Goal: Task Accomplishment & Management: Manage account settings

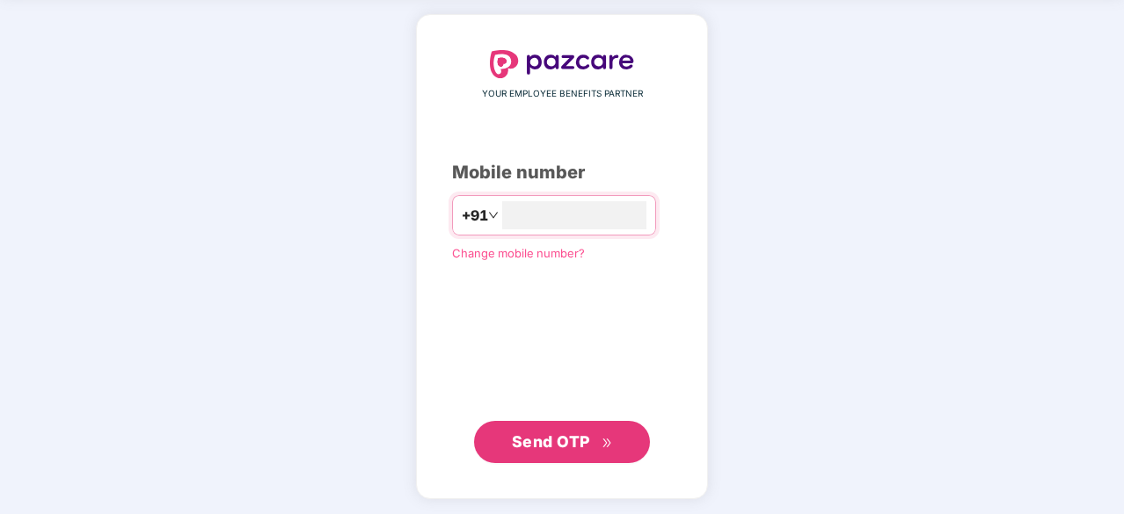
type input "**********"
click at [591, 454] on button "Send OTP" at bounding box center [562, 442] width 176 height 42
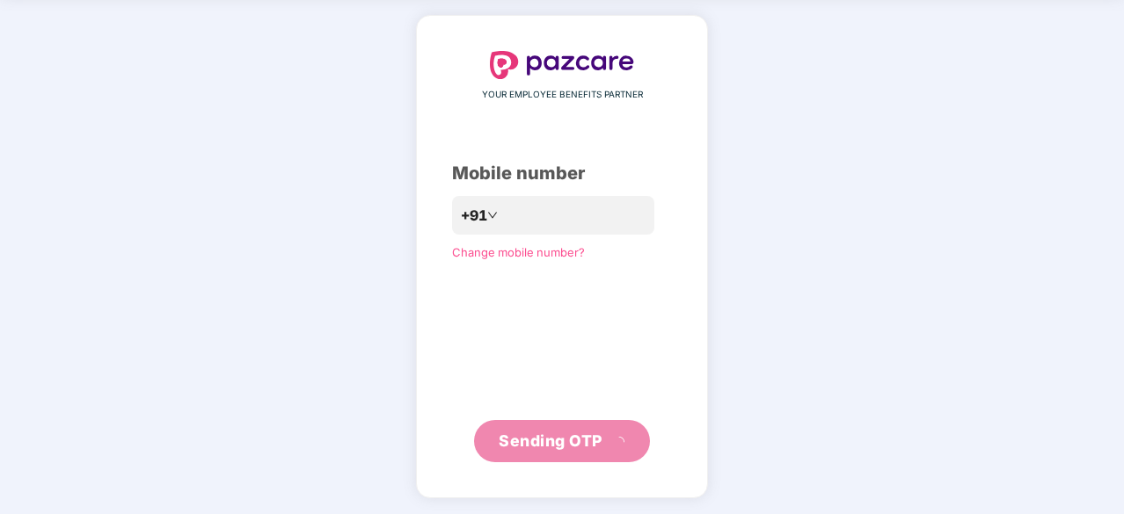
scroll to position [58, 0]
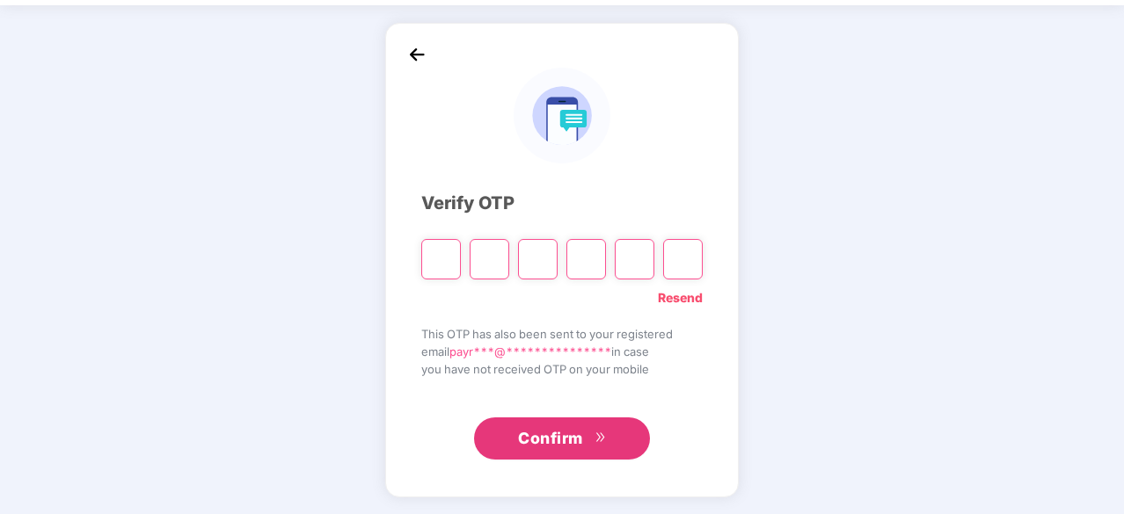
type input "*"
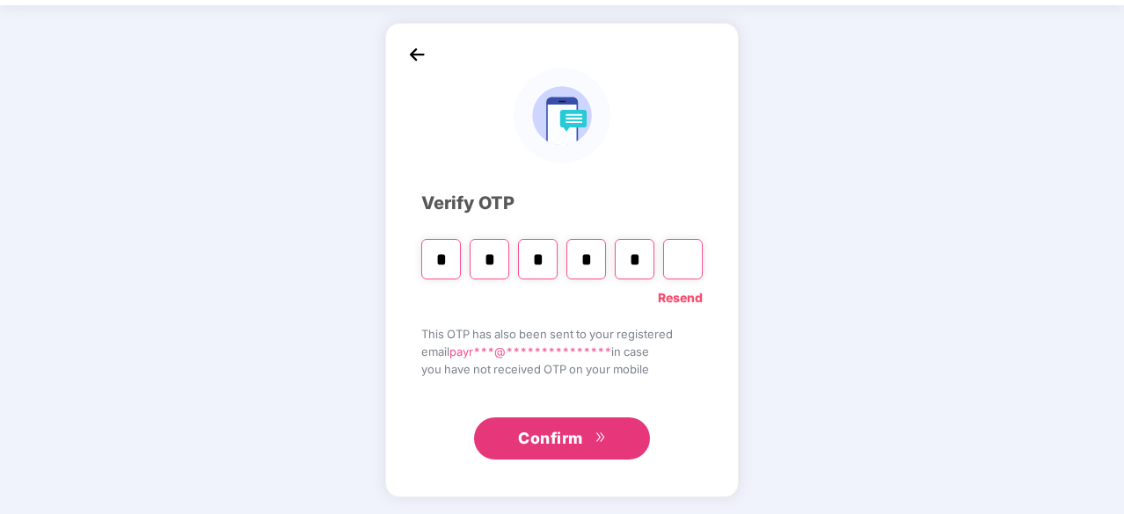
type input "*"
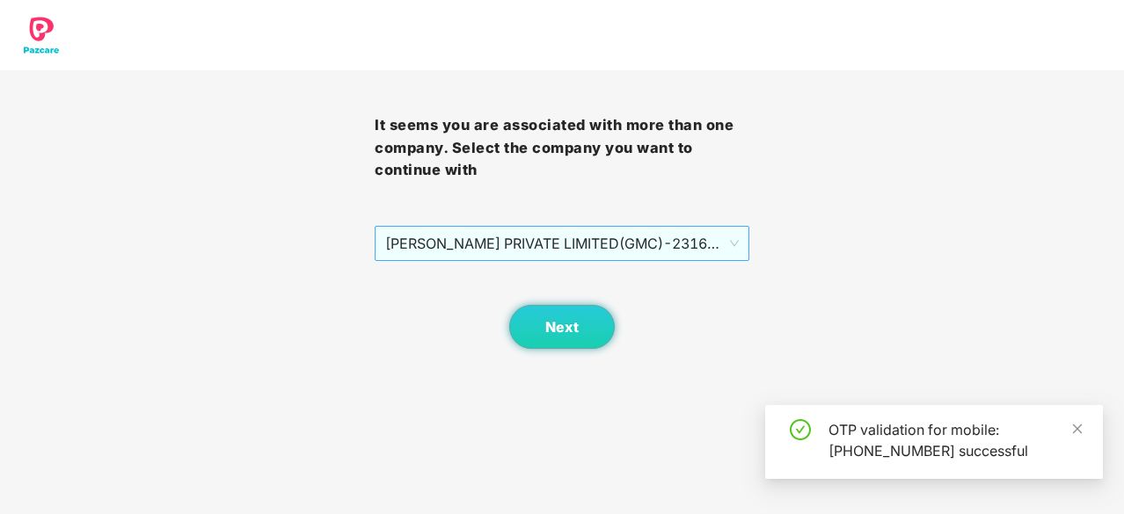
click at [610, 242] on span "[PERSON_NAME] PRIVATE LIMITED(GMC) - 2316001863 - ADMIN" at bounding box center [561, 243] width 353 height 33
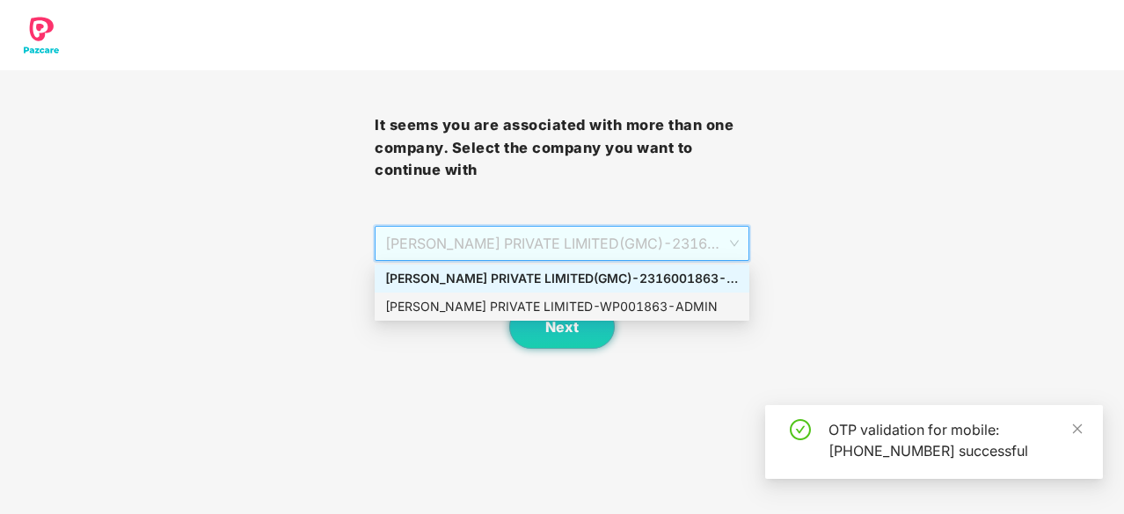
click at [617, 312] on div "[PERSON_NAME] PRIVATE LIMITED - WP001863 - ADMIN" at bounding box center [561, 306] width 353 height 19
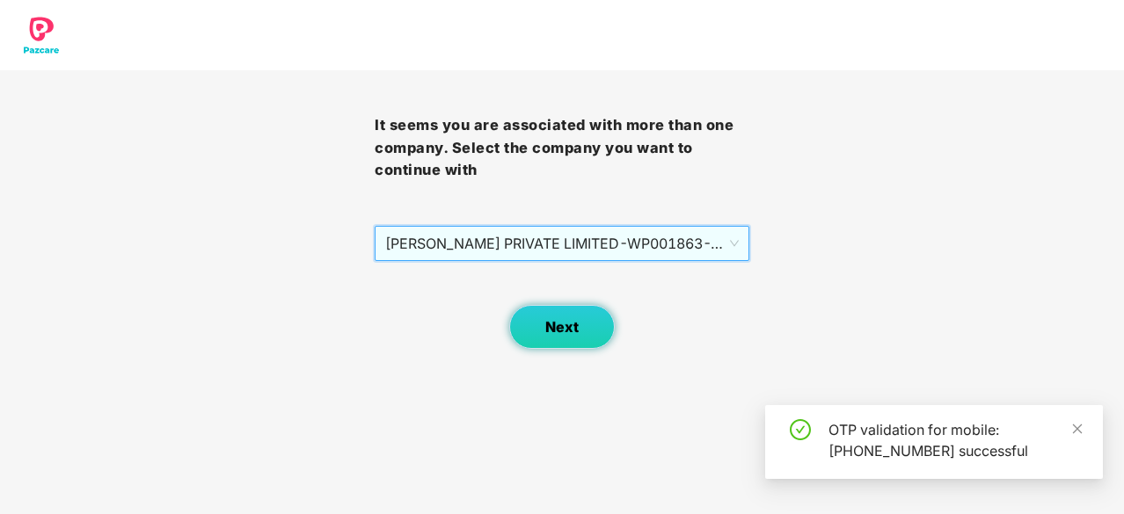
click at [566, 333] on span "Next" at bounding box center [561, 327] width 33 height 17
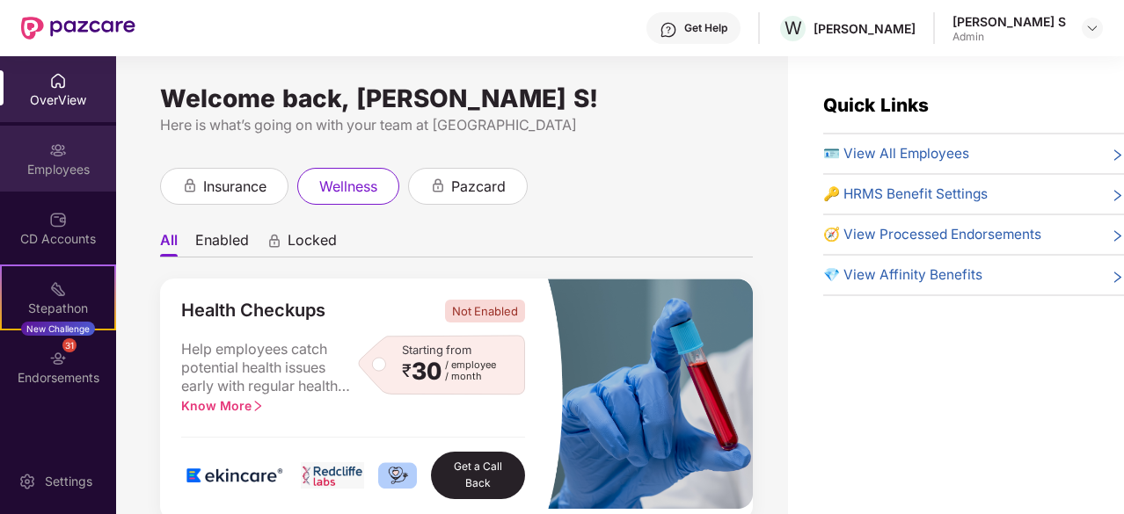
click at [46, 182] on div "Employees" at bounding box center [58, 159] width 116 height 66
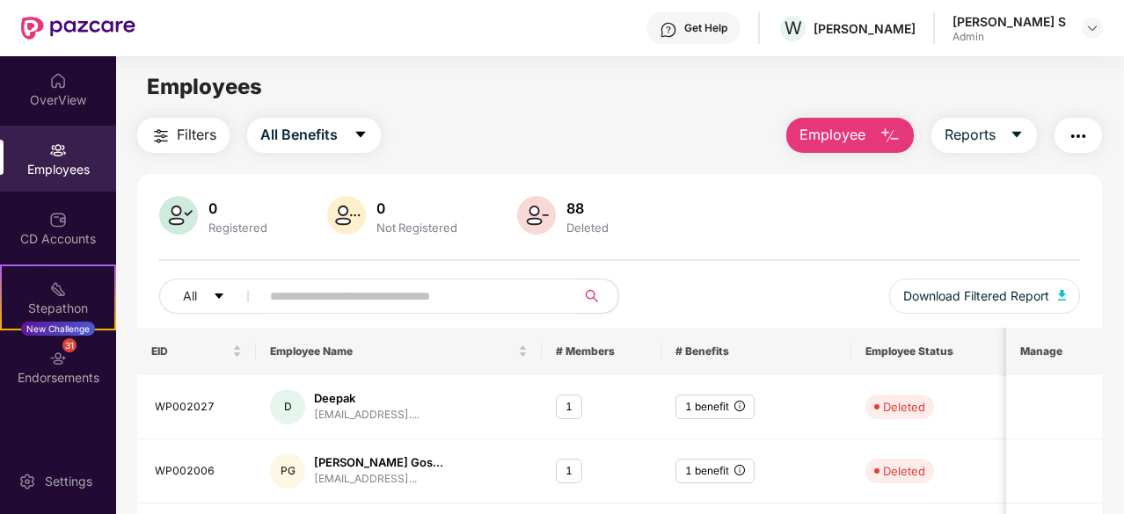
click at [305, 295] on input "text" at bounding box center [411, 296] width 282 height 26
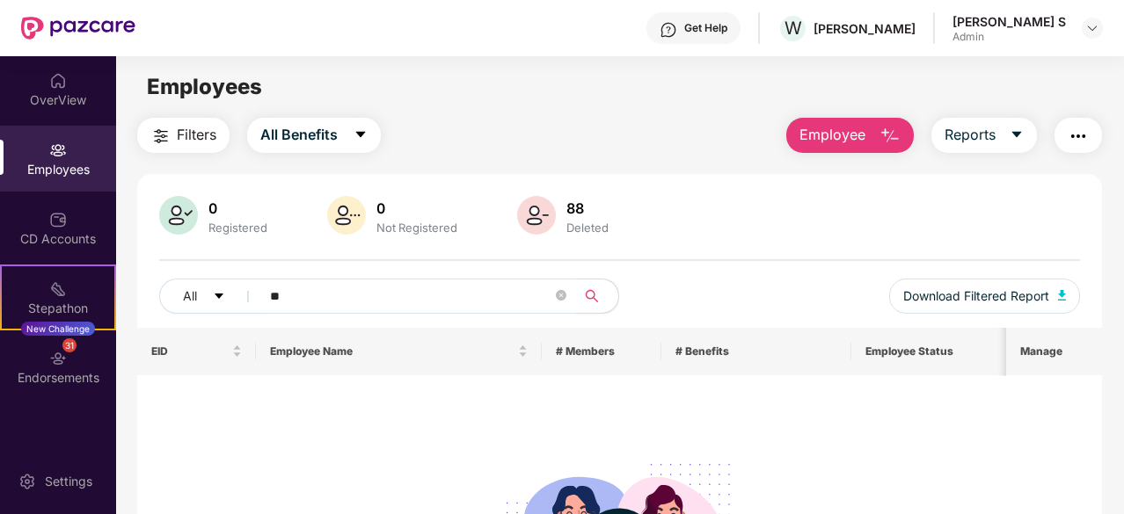
type input "*"
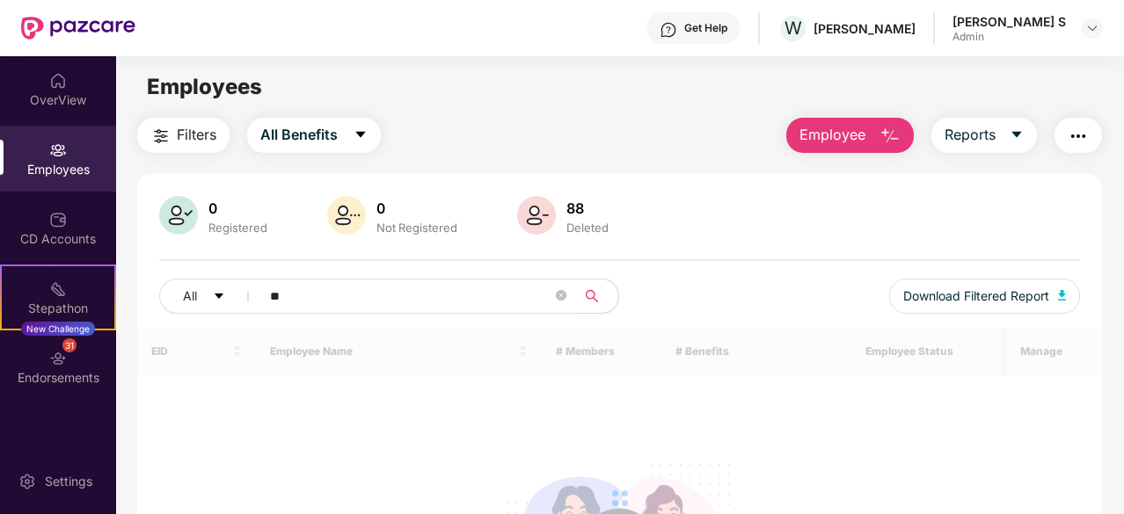
type input "*"
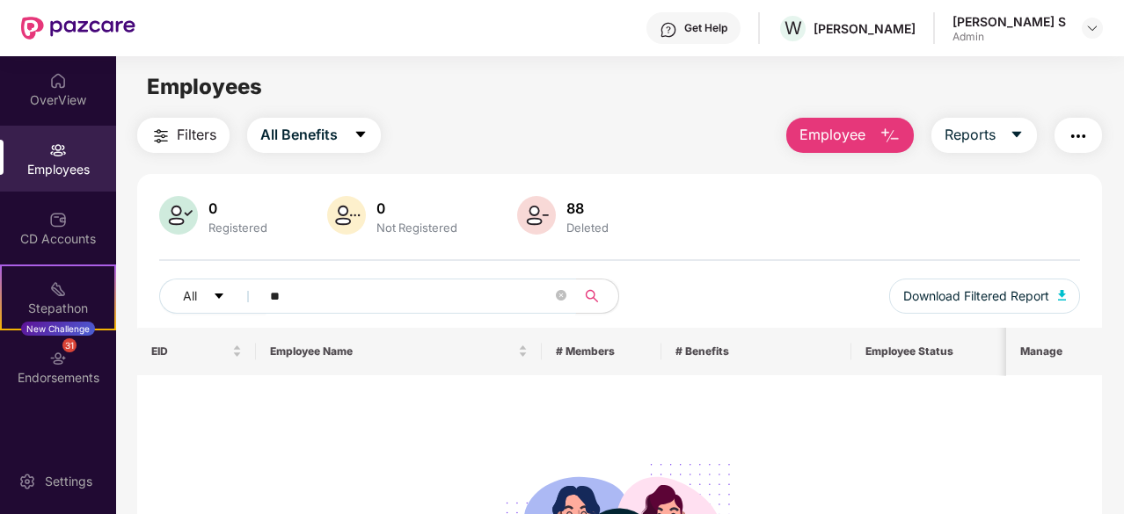
type input "*"
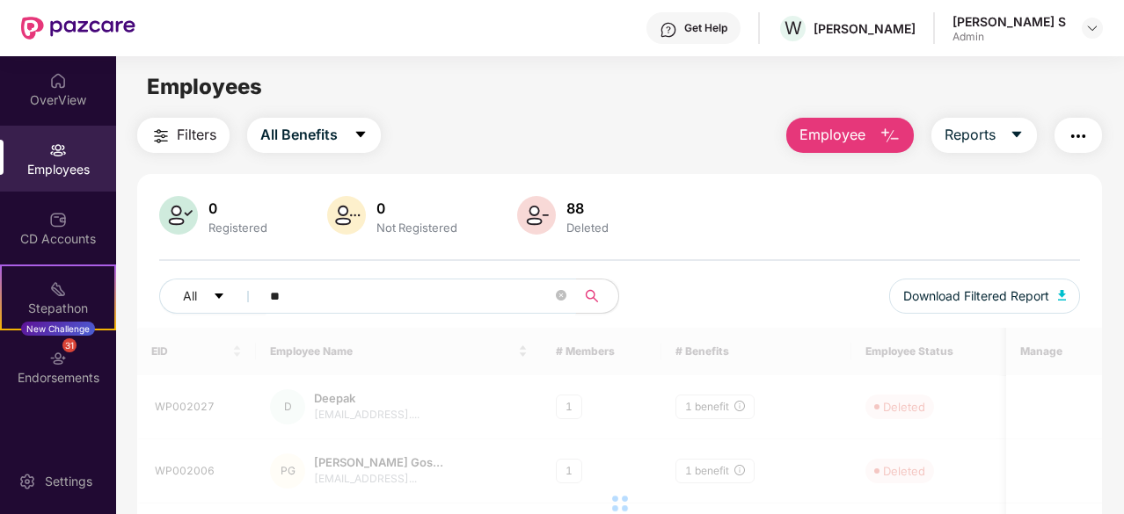
type input "*"
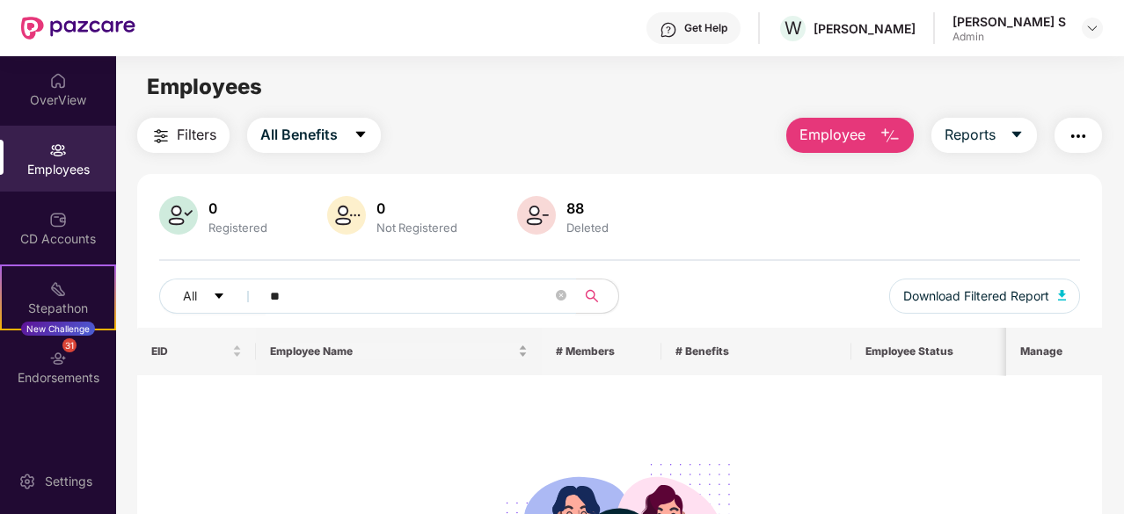
type input "*"
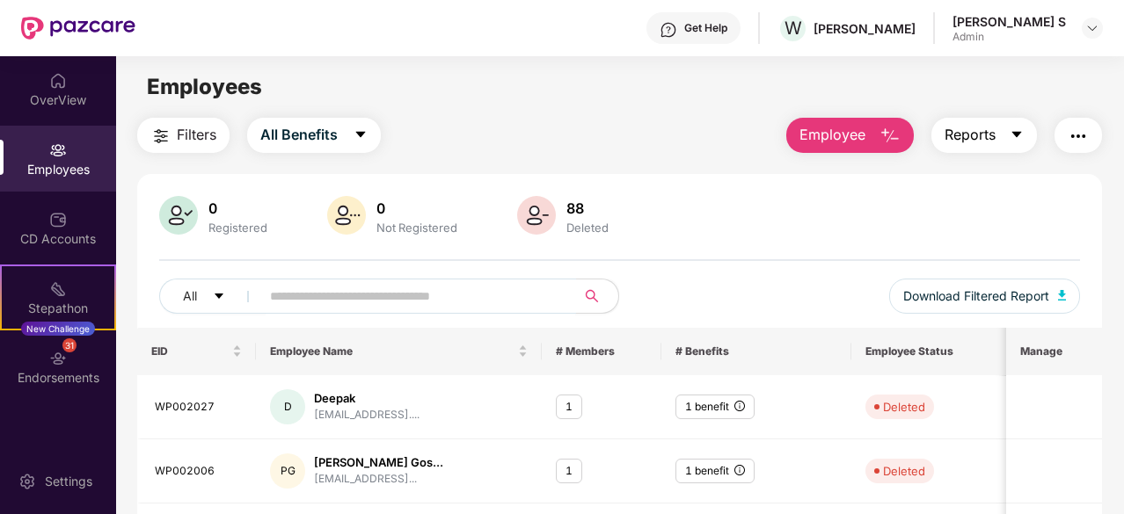
click at [1005, 126] on button "Reports" at bounding box center [984, 135] width 106 height 35
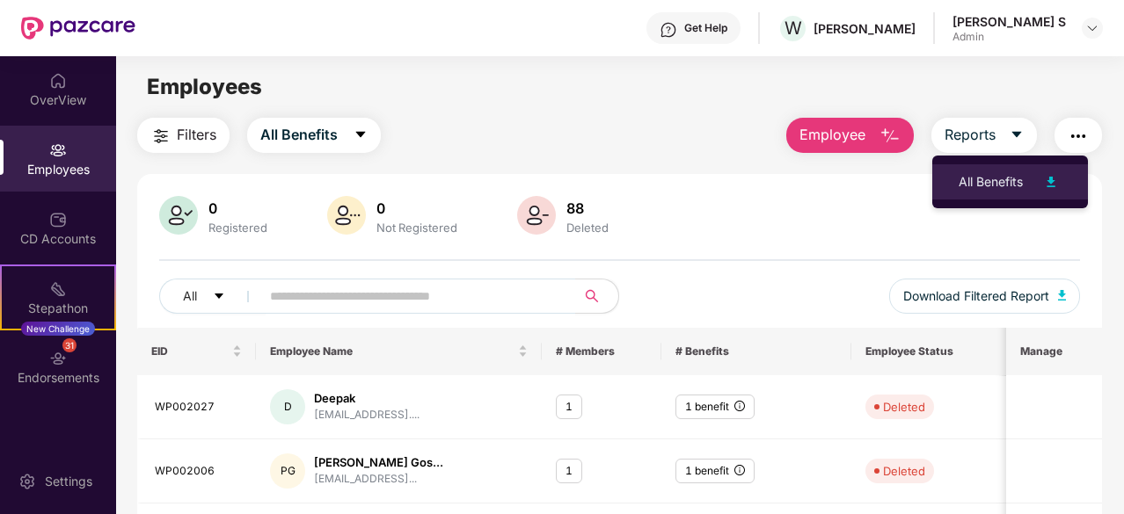
click at [1002, 186] on div "All Benefits" at bounding box center [990, 181] width 64 height 19
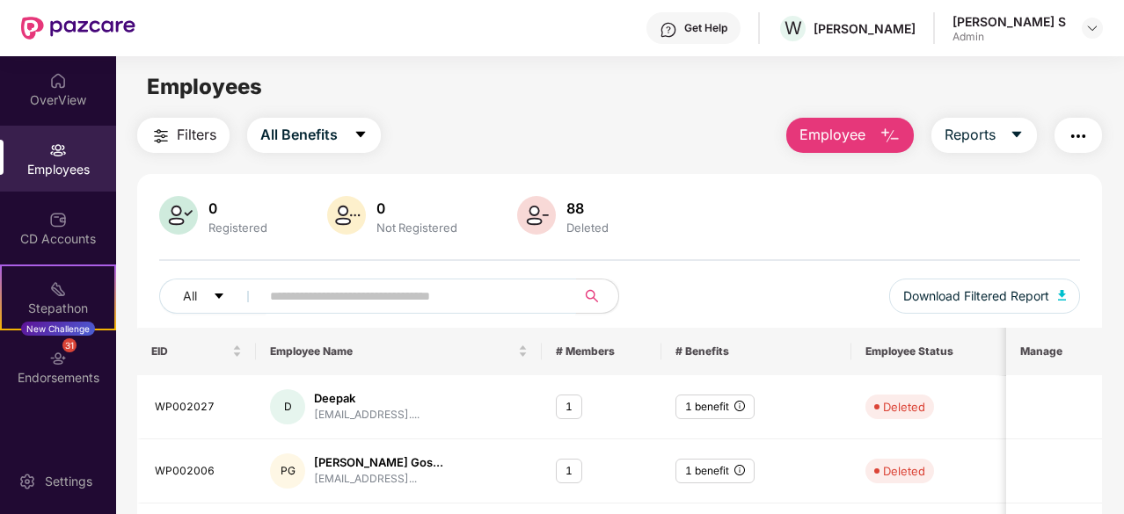
click at [469, 286] on input "text" at bounding box center [411, 296] width 282 height 26
paste input "**********"
type input "**********"
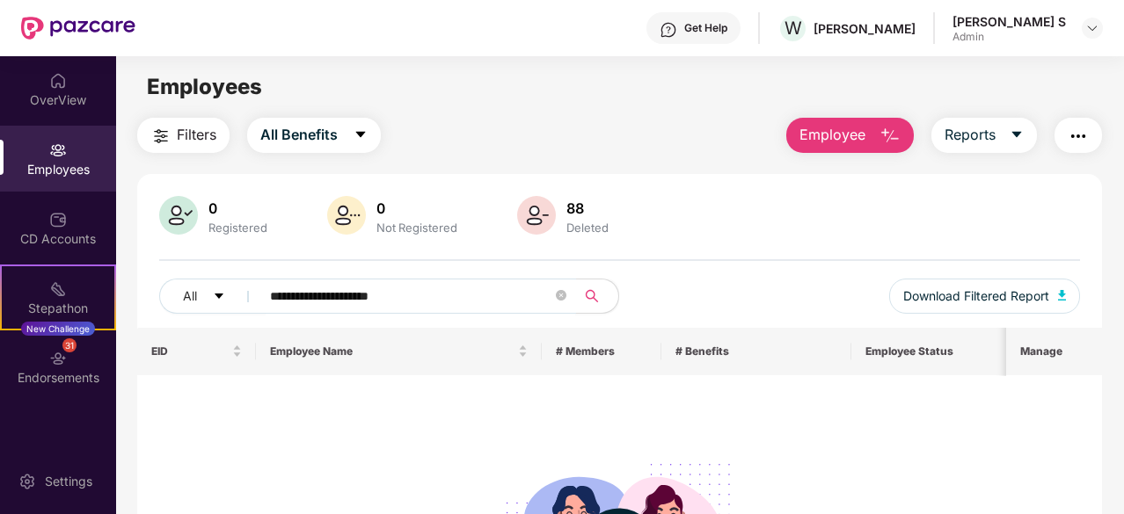
drag, startPoint x: 469, startPoint y: 286, endPoint x: 148, endPoint y: 309, distance: 321.7
click at [148, 309] on div "**********" at bounding box center [619, 262] width 964 height 132
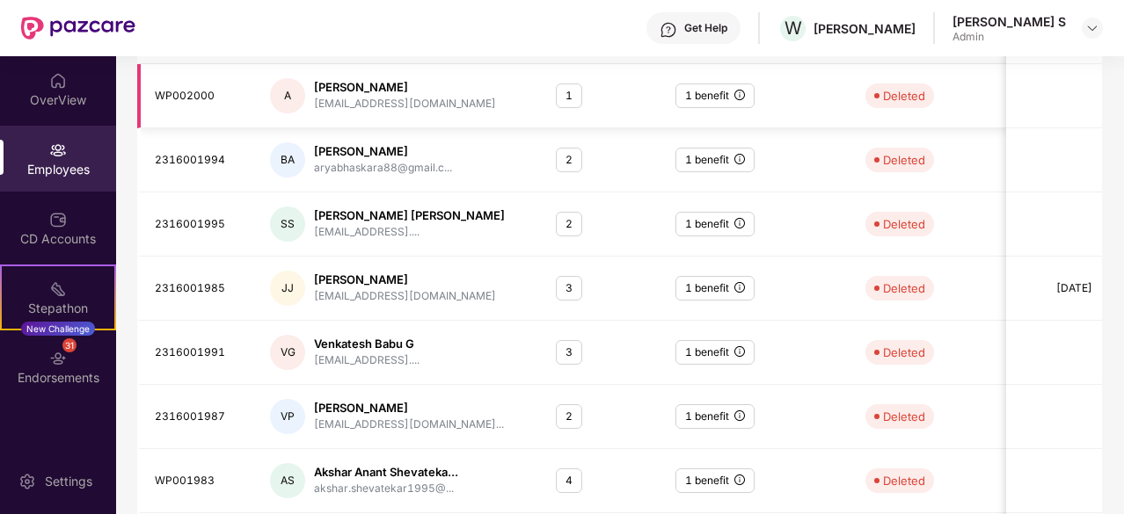
scroll to position [562, 0]
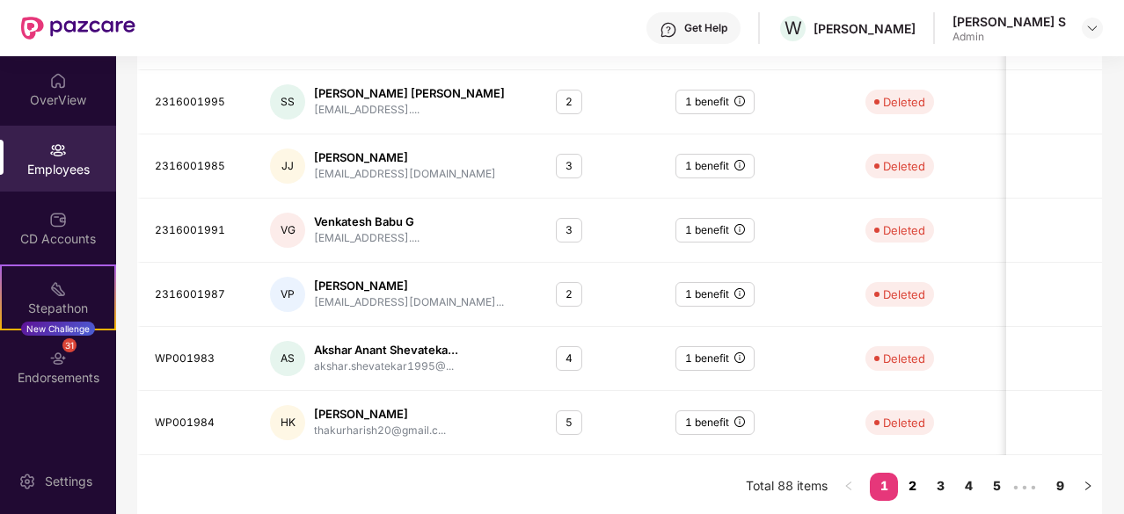
click at [918, 486] on link "2" at bounding box center [912, 486] width 28 height 26
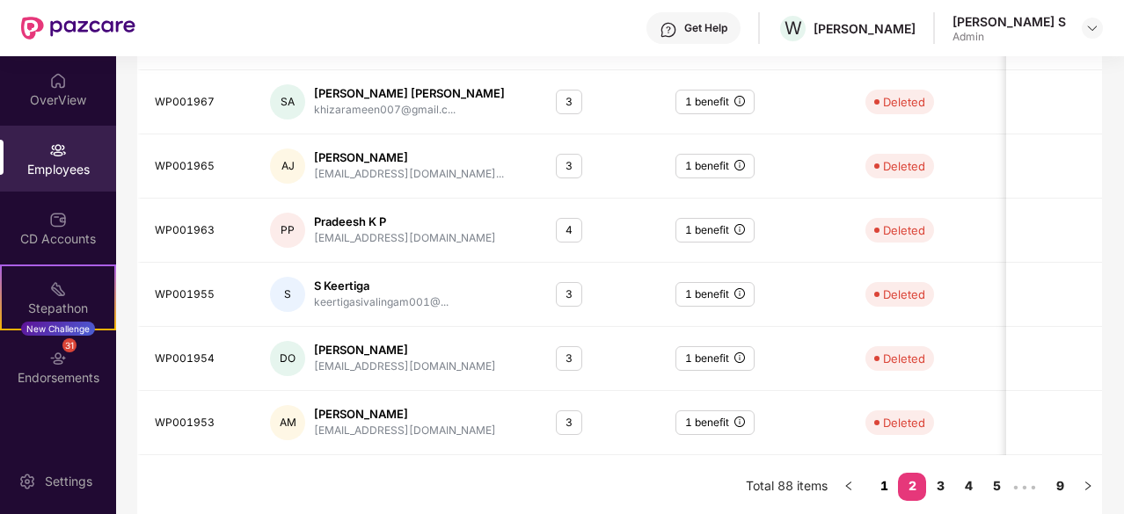
click at [889, 483] on link "1" at bounding box center [884, 486] width 28 height 26
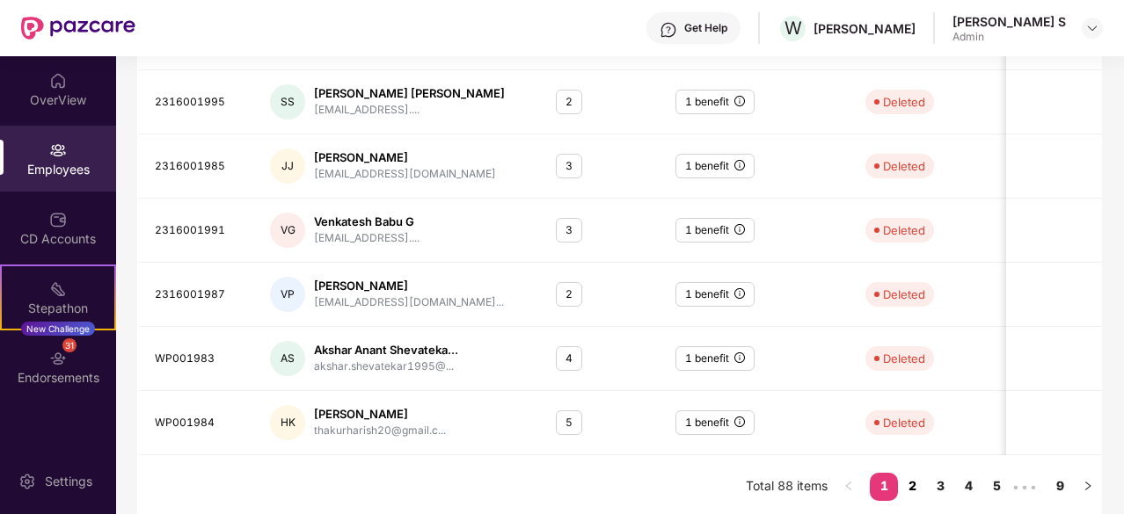
click at [921, 484] on link "2" at bounding box center [912, 486] width 28 height 26
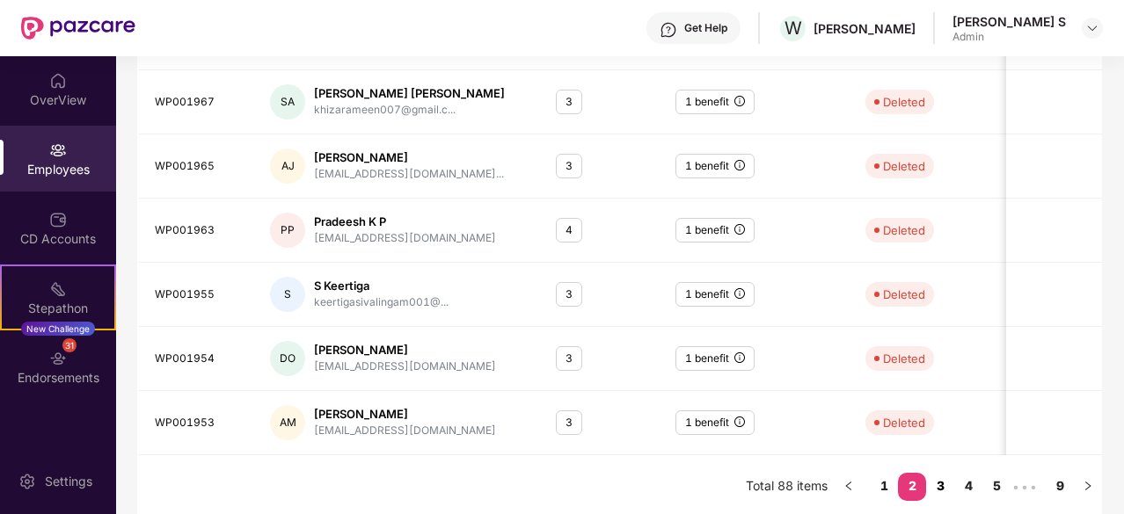
click at [949, 484] on link "3" at bounding box center [940, 486] width 28 height 26
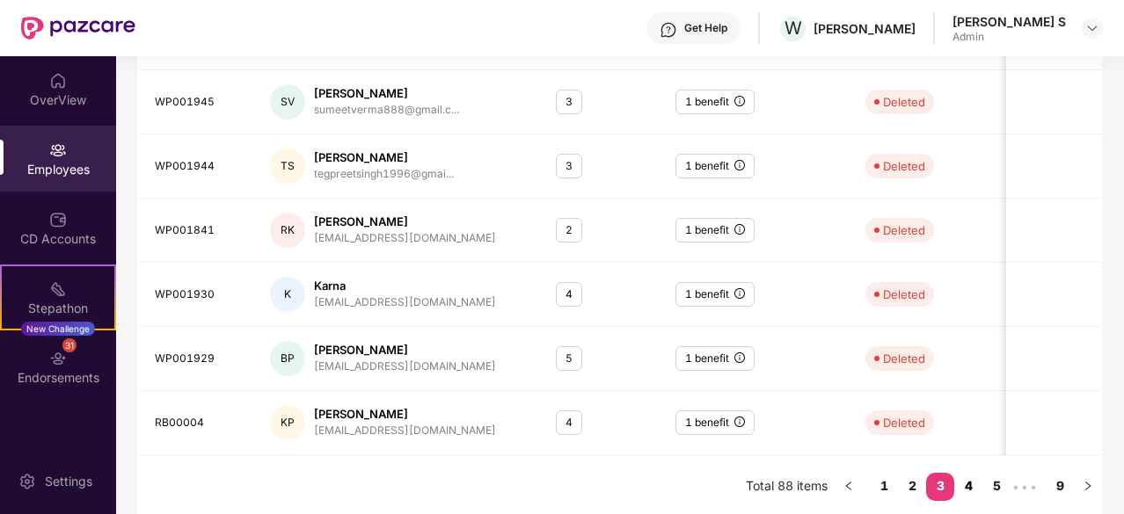
click at [971, 485] on link "4" at bounding box center [968, 486] width 28 height 26
click at [972, 484] on link "5" at bounding box center [968, 486] width 28 height 26
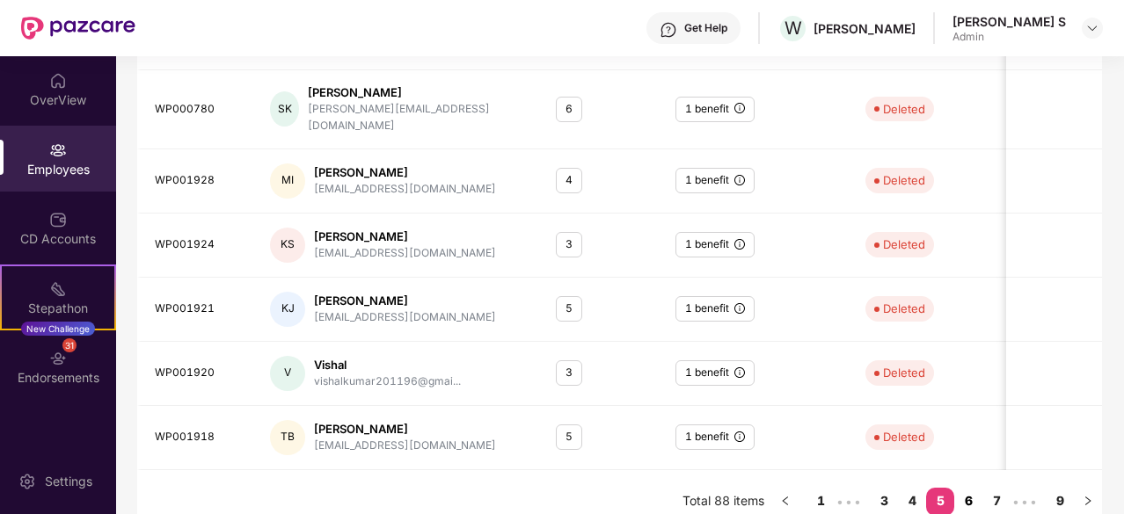
click at [968, 488] on link "6" at bounding box center [968, 501] width 28 height 26
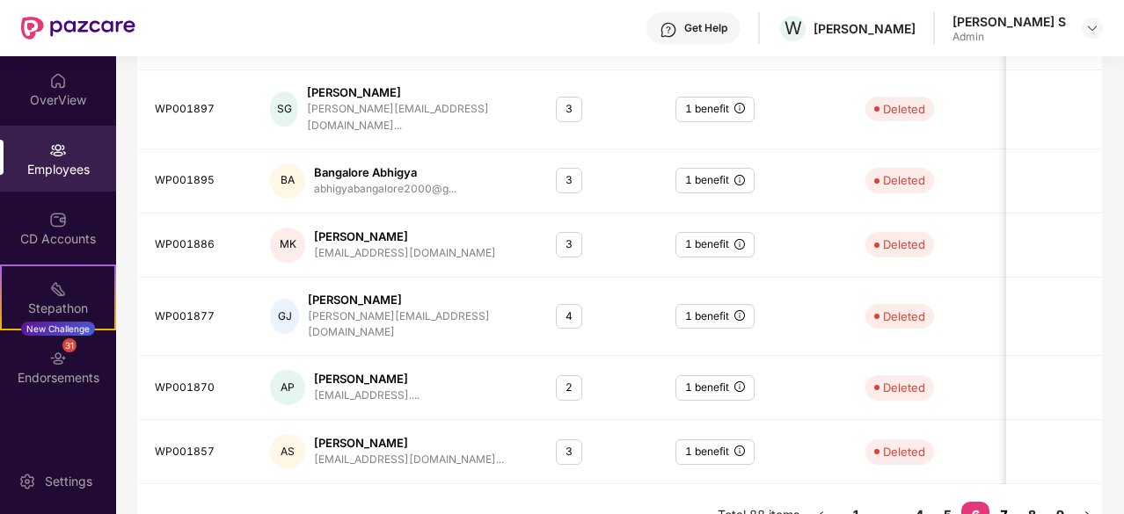
click at [1001, 502] on link "7" at bounding box center [1003, 515] width 28 height 26
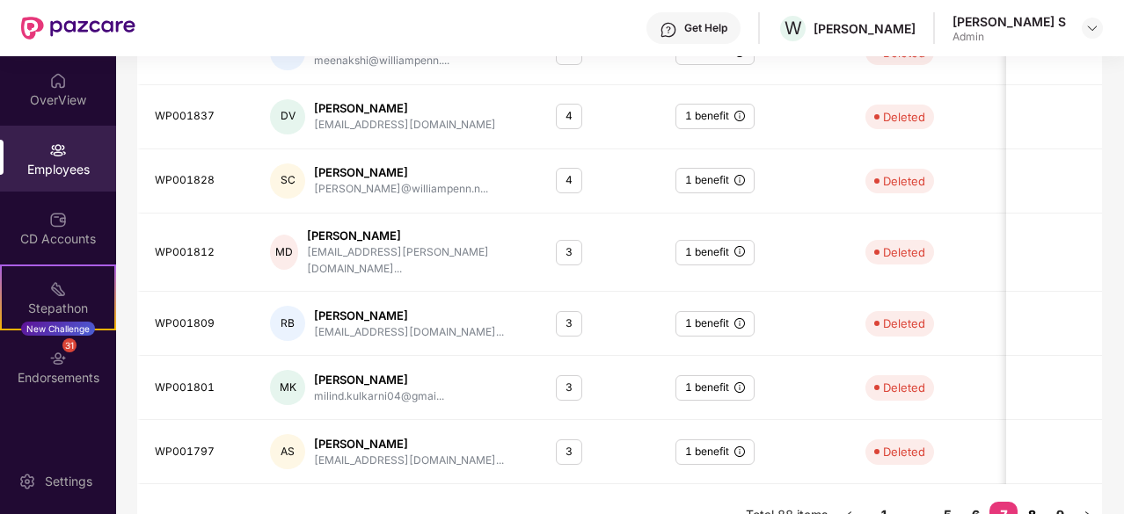
click at [1037, 502] on link "8" at bounding box center [1031, 515] width 28 height 26
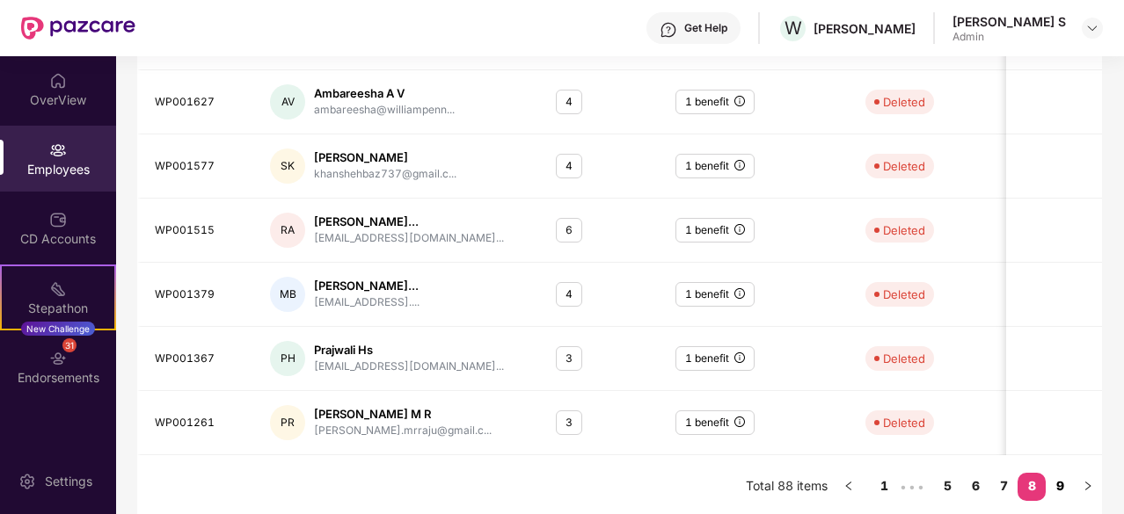
click at [1061, 486] on link "9" at bounding box center [1059, 486] width 28 height 26
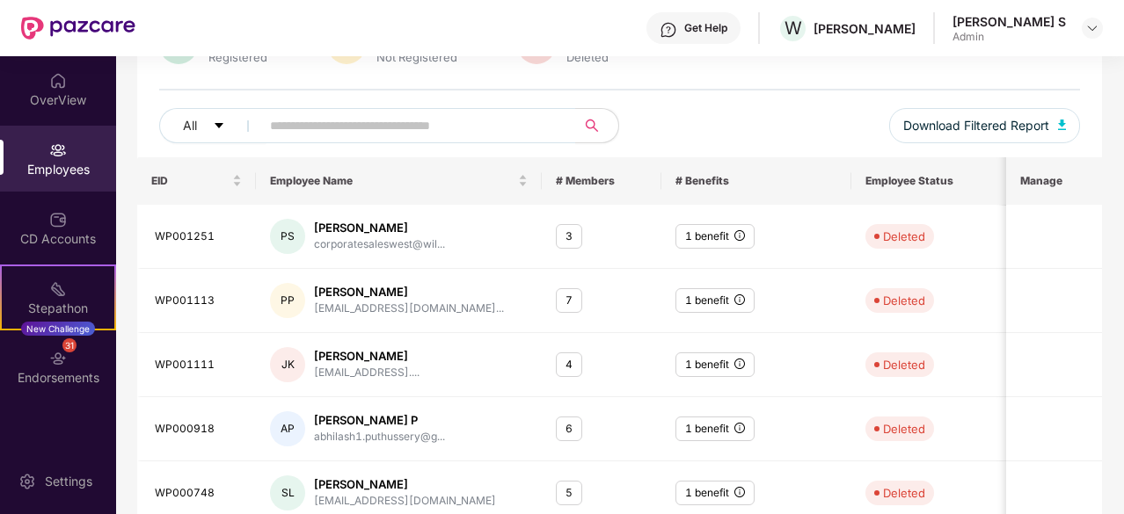
scroll to position [434, 0]
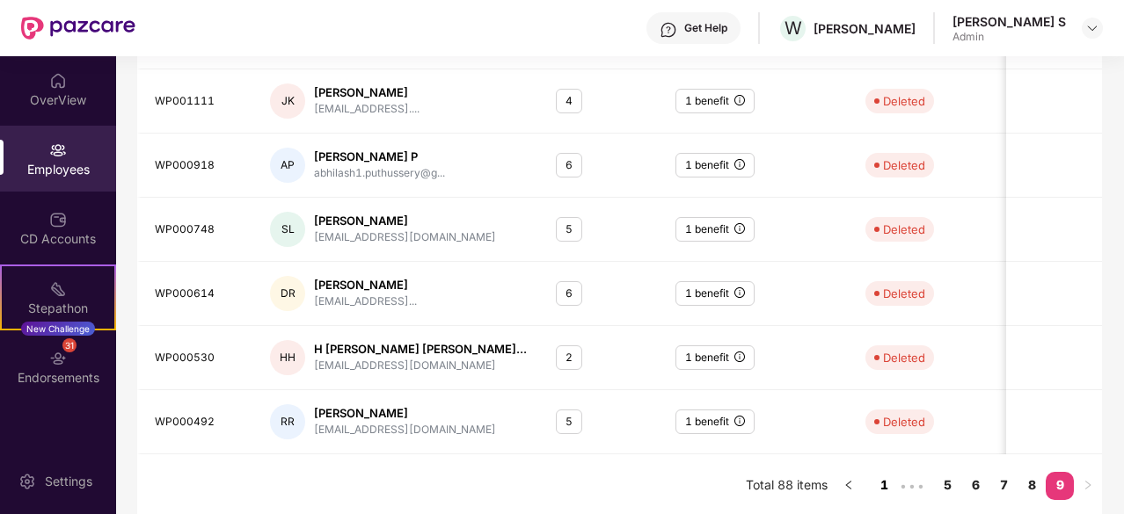
click at [886, 485] on link "1" at bounding box center [884, 485] width 28 height 26
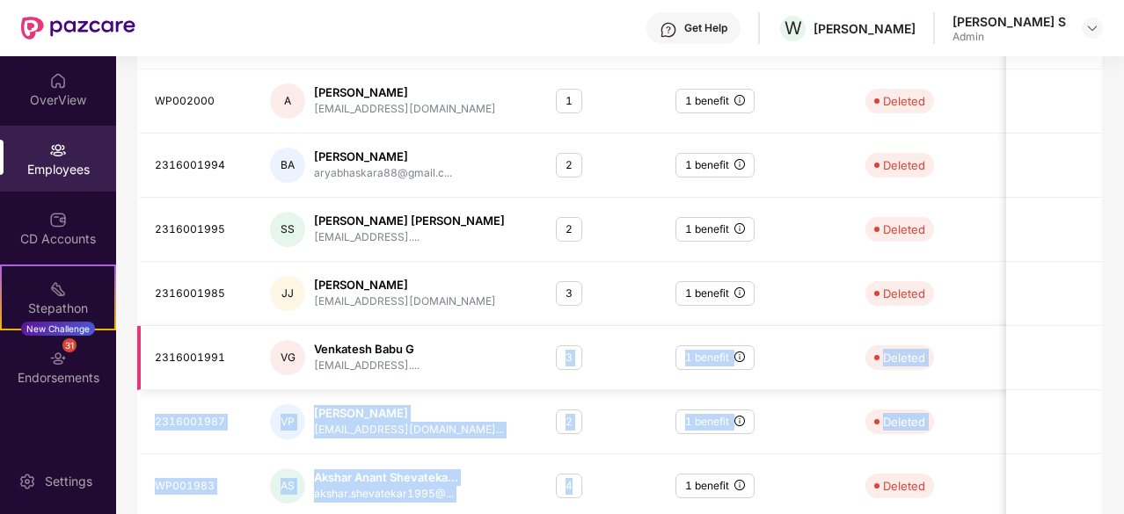
drag, startPoint x: 571, startPoint y: 494, endPoint x: 563, endPoint y: 342, distance: 152.3
click at [563, 342] on tbody "WP002027 D Deepak [EMAIL_ADDRESS].... 1 1 benefit Deleted [DATE] WP002006 PG [P…" at bounding box center [708, 262] width 1143 height 642
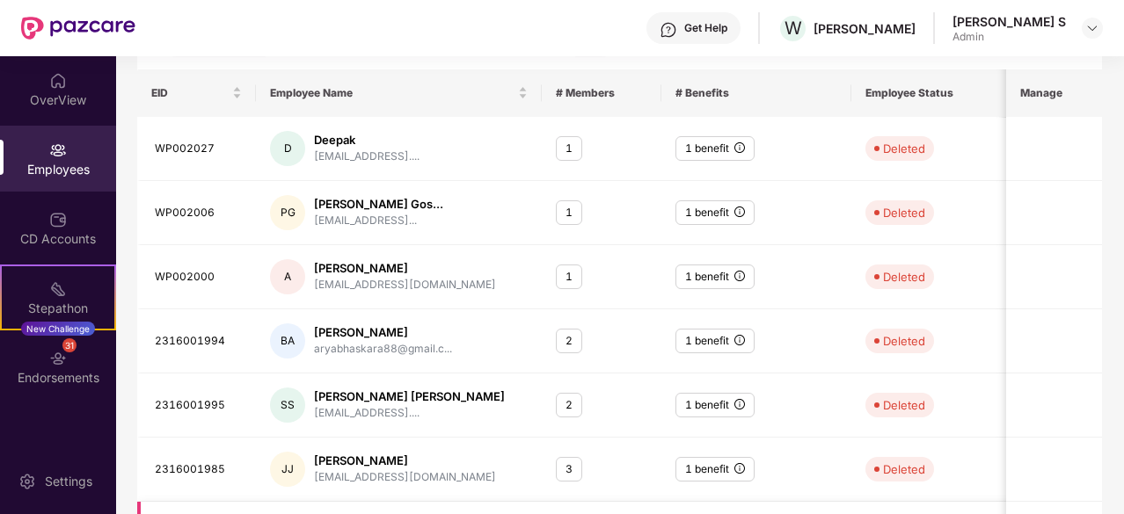
scroll to position [0, 0]
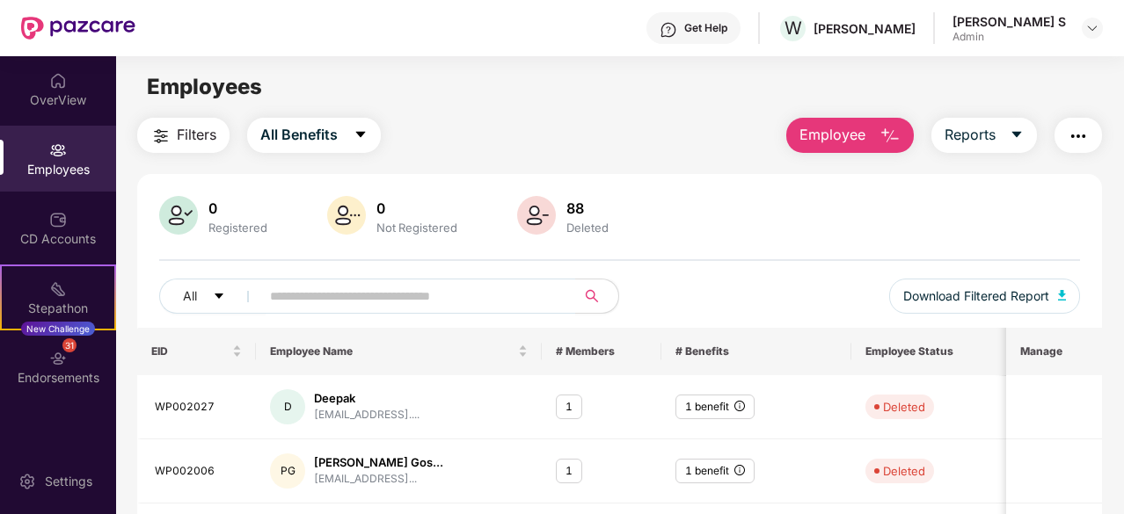
click at [650, 300] on div "All Download Filtered Report" at bounding box center [619, 303] width 920 height 49
click at [573, 205] on div "88" at bounding box center [587, 209] width 49 height 18
drag, startPoint x: 563, startPoint y: 210, endPoint x: 606, endPoint y: 229, distance: 47.2
click at [606, 229] on div "88 Deleted" at bounding box center [587, 216] width 56 height 37
click at [696, 229] on div "0 Registered 0 Not Registered 88 Deleted" at bounding box center [619, 217] width 920 height 42
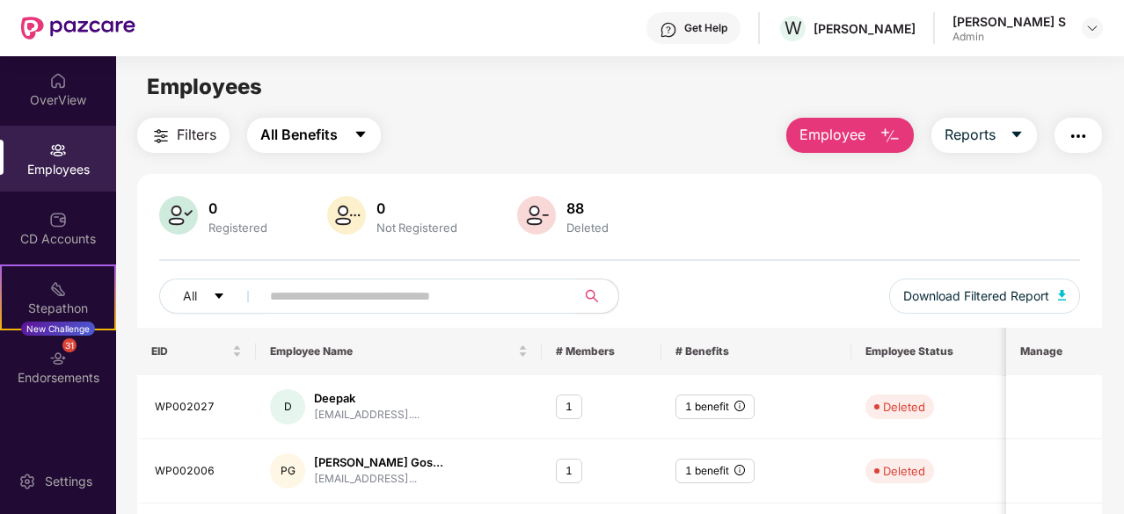
click at [313, 142] on span "All Benefits" at bounding box center [298, 135] width 77 height 22
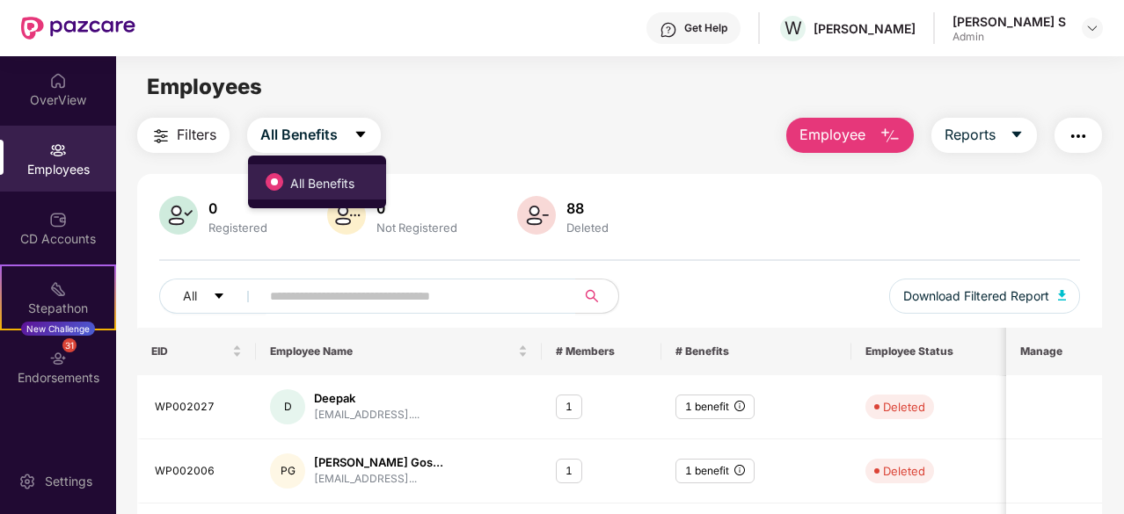
click at [317, 184] on span "All Benefits" at bounding box center [322, 183] width 78 height 19
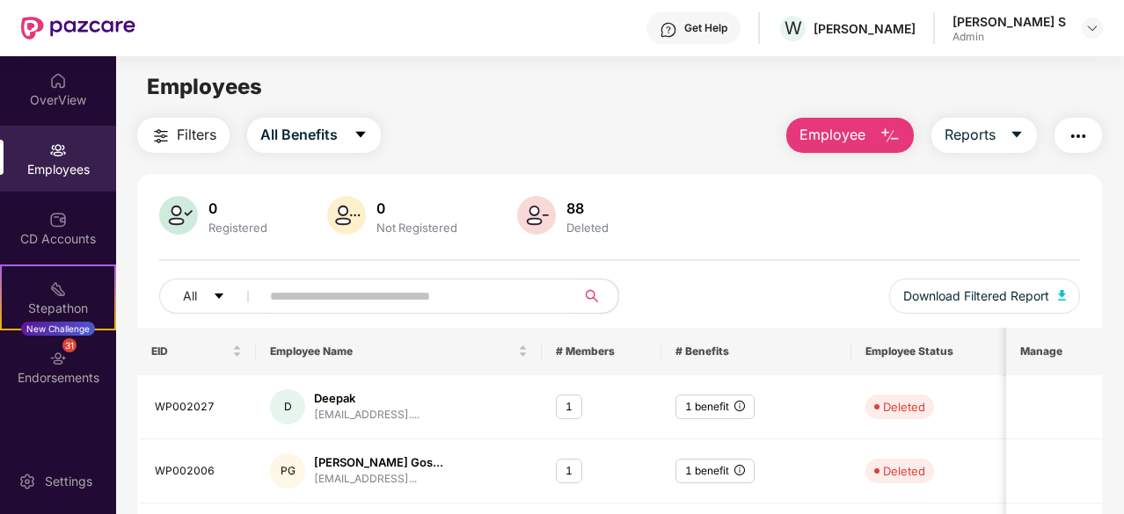
click at [349, 295] on input "text" at bounding box center [411, 296] width 282 height 26
type input "*"
click at [62, 172] on div "Employees" at bounding box center [58, 170] width 116 height 18
click at [63, 159] on div "Employees" at bounding box center [58, 159] width 116 height 66
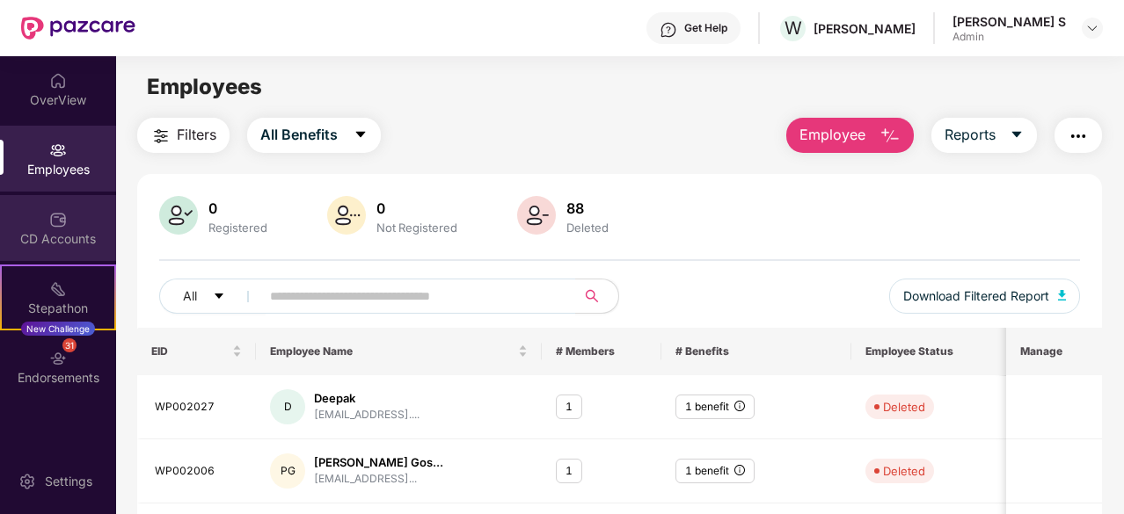
click at [75, 229] on div "CD Accounts" at bounding box center [58, 228] width 116 height 66
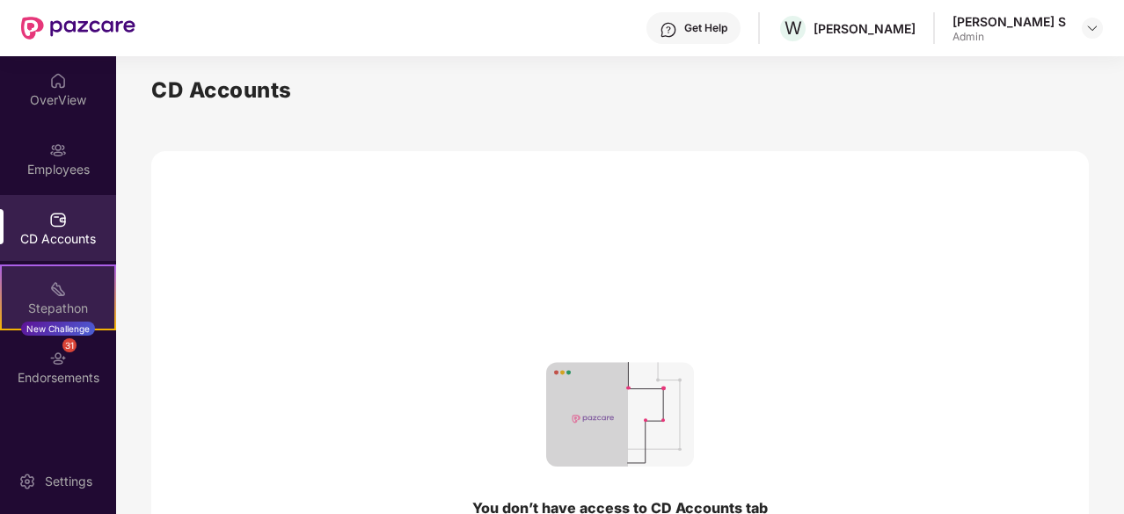
click at [68, 295] on div "Stepathon New Challenge" at bounding box center [58, 298] width 116 height 66
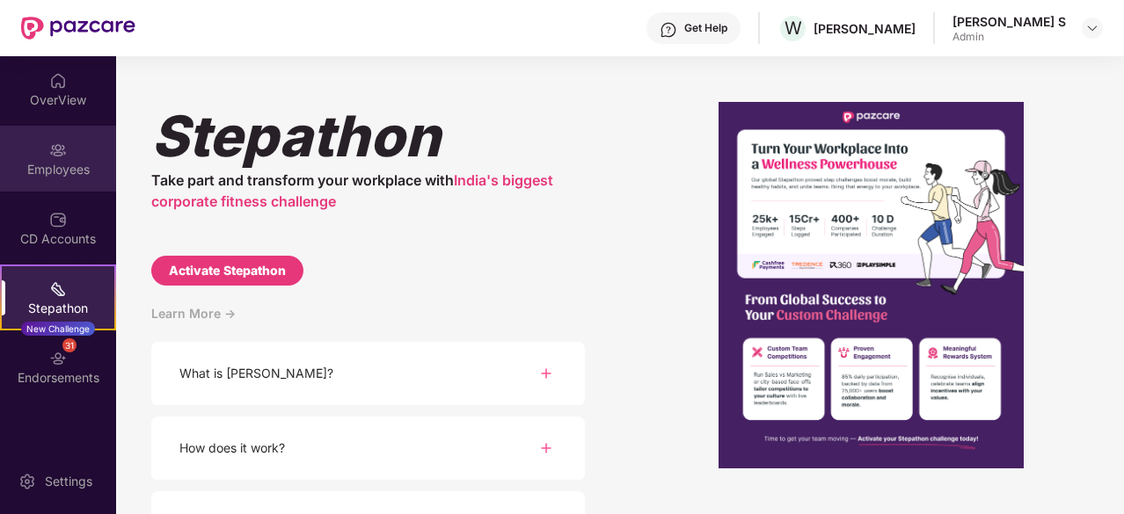
click at [72, 156] on div "Employees" at bounding box center [58, 159] width 116 height 66
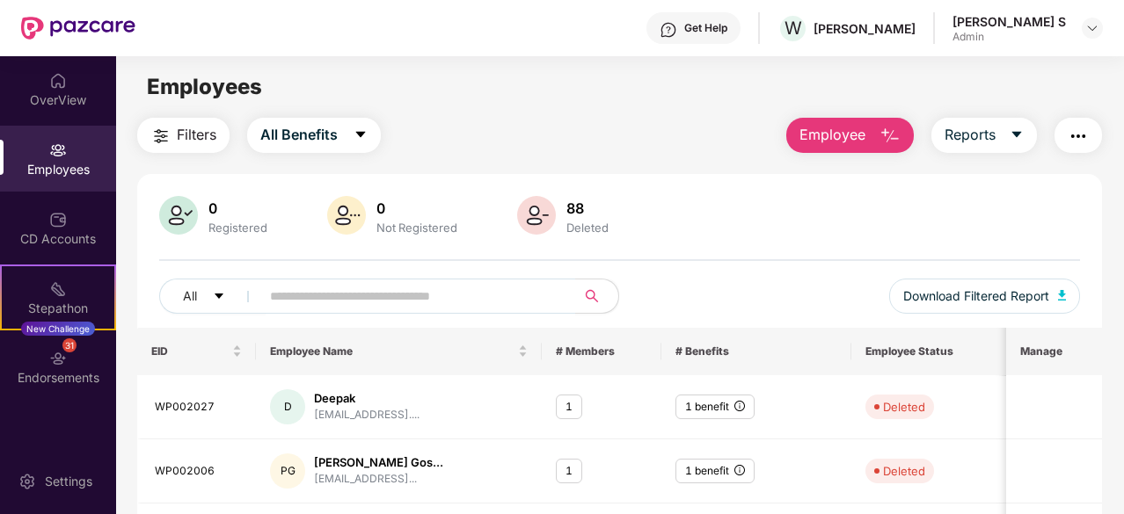
click at [192, 141] on span "Filters" at bounding box center [197, 135] width 40 height 22
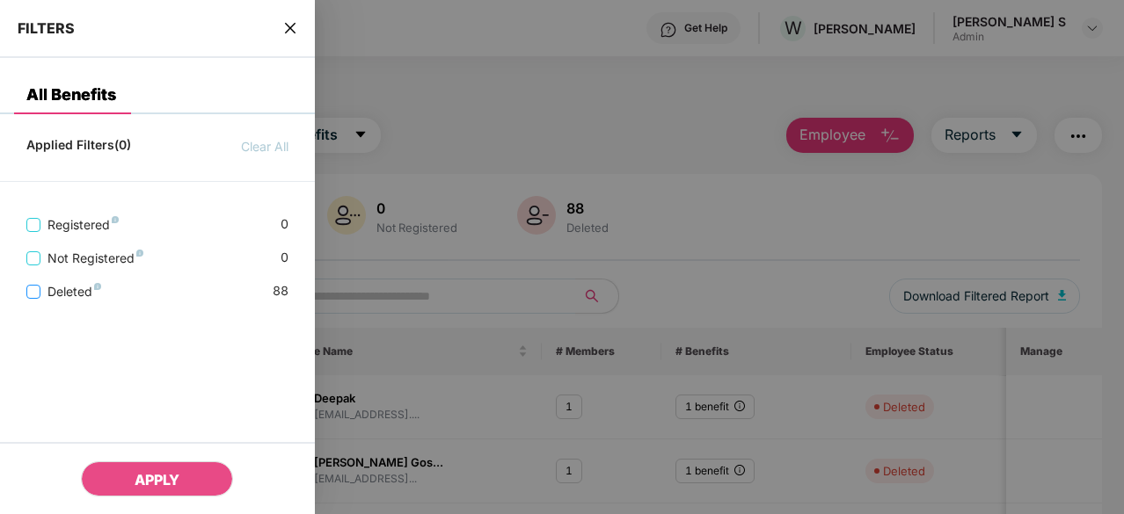
click at [30, 299] on label "Deleted" at bounding box center [67, 291] width 82 height 19
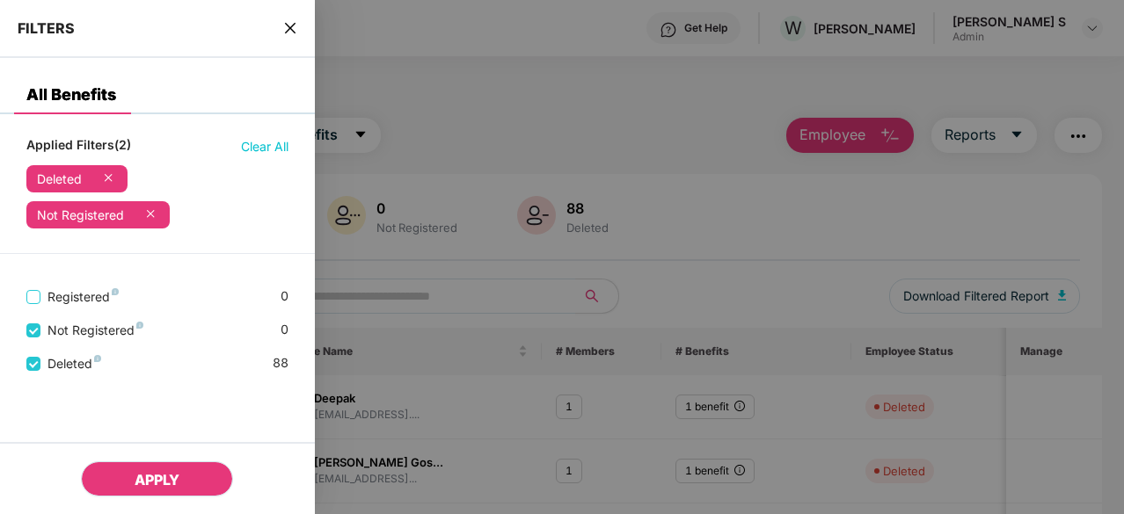
click at [158, 484] on span "APPLY" at bounding box center [157, 480] width 45 height 18
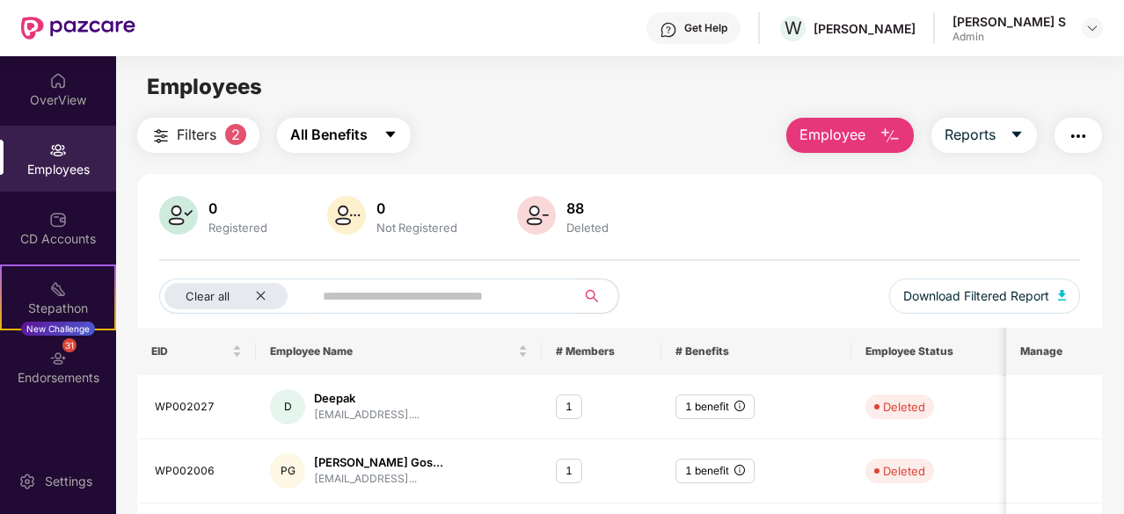
click at [370, 140] on button "All Benefits" at bounding box center [344, 135] width 134 height 35
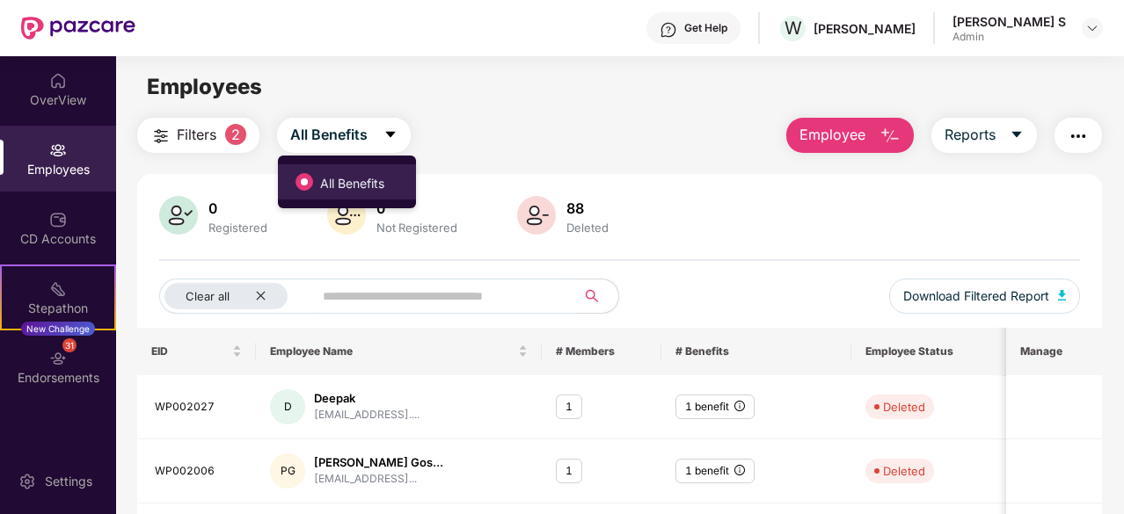
click at [355, 184] on span "All Benefits" at bounding box center [352, 183] width 78 height 19
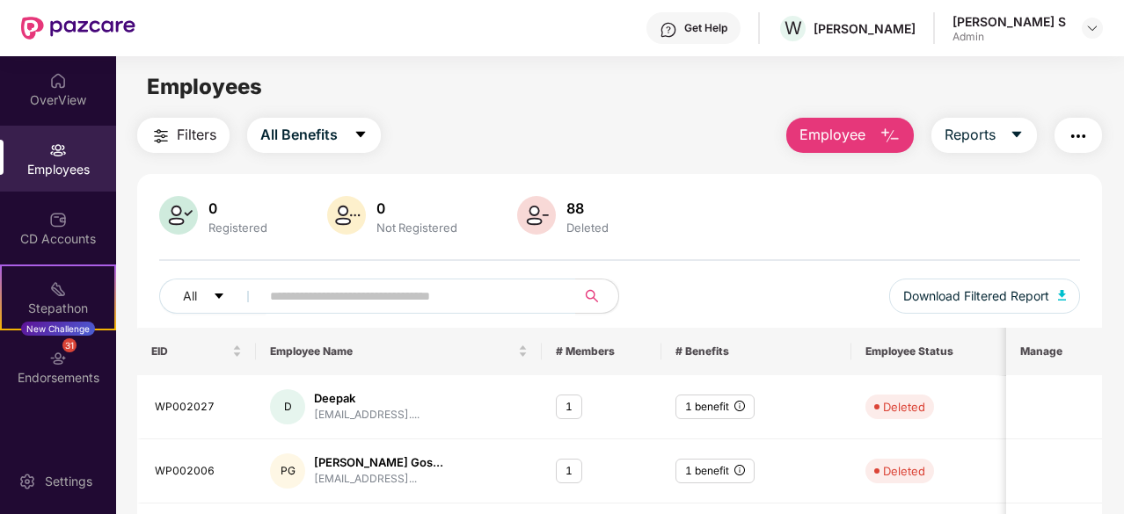
click at [535, 212] on img at bounding box center [536, 215] width 39 height 39
click at [849, 138] on span "Employee" at bounding box center [832, 135] width 66 height 22
click at [1087, 140] on img "button" at bounding box center [1077, 136] width 21 height 21
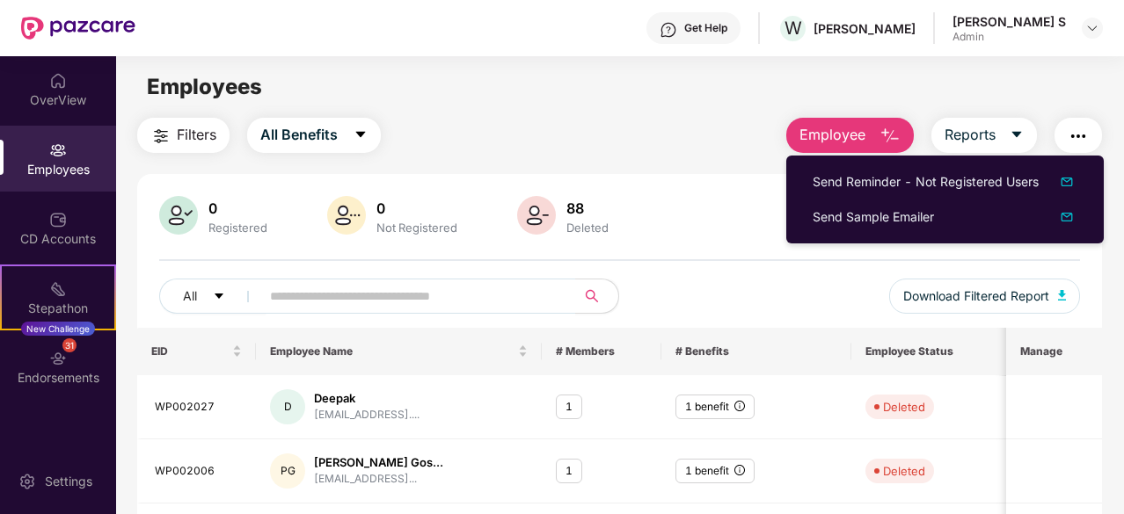
click at [719, 123] on div "Filters All Benefits Employee Reports" at bounding box center [619, 135] width 964 height 35
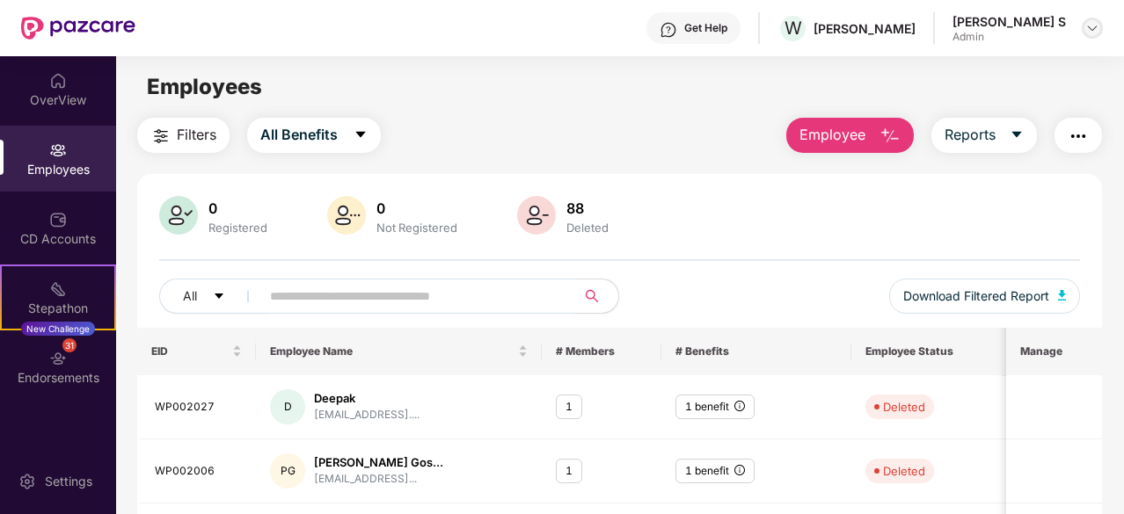
click at [1081, 26] on div at bounding box center [1091, 28] width 21 height 21
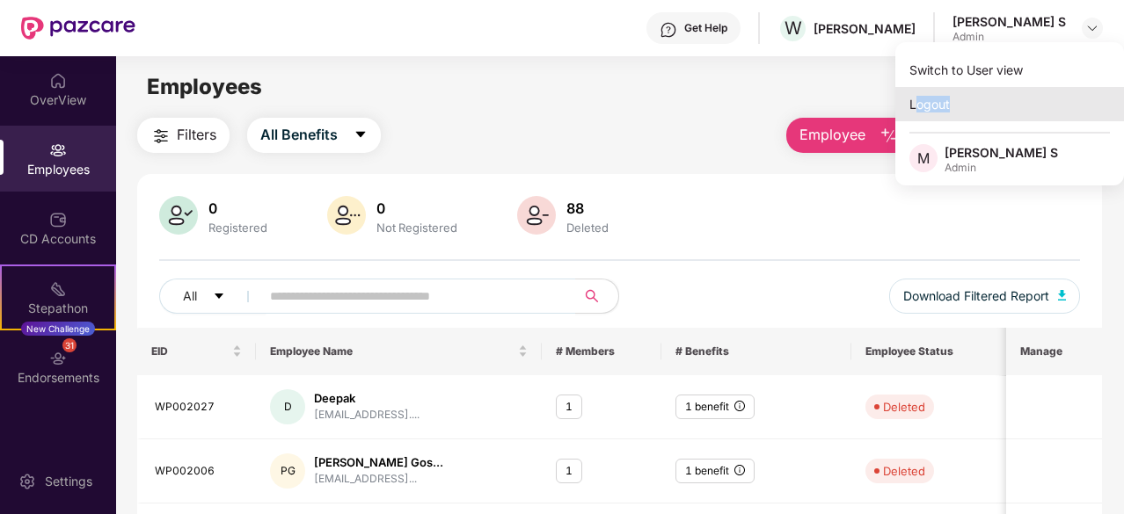
drag, startPoint x: 917, startPoint y: 99, endPoint x: 963, endPoint y: 104, distance: 45.9
click at [963, 104] on div "Logout" at bounding box center [1009, 104] width 229 height 34
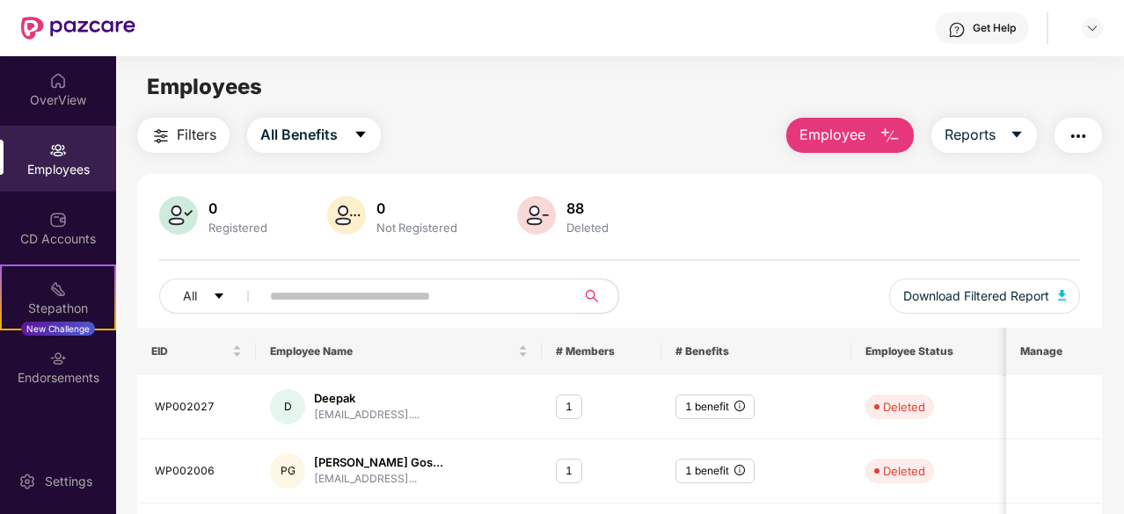
click at [986, 105] on main "Employees Filters All Benefits Employee Reports 0 Registered 0 Not Registered 8…" at bounding box center [619, 313] width 1007 height 514
